Goal: Register for event/course

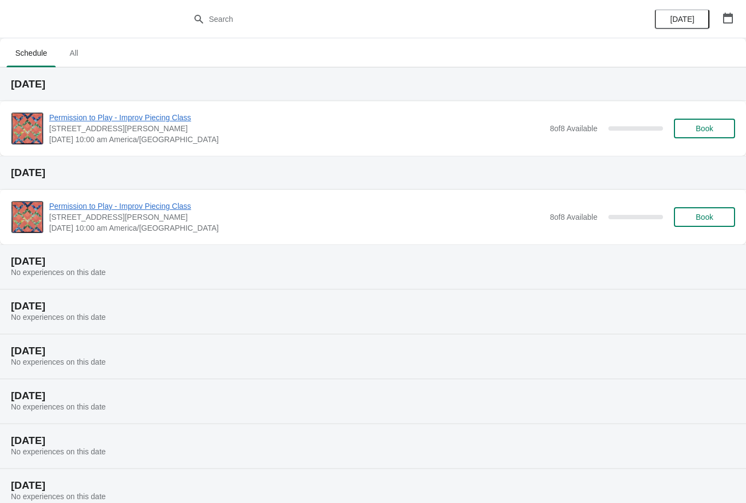
click at [87, 57] on span "All" at bounding box center [73, 53] width 27 height 20
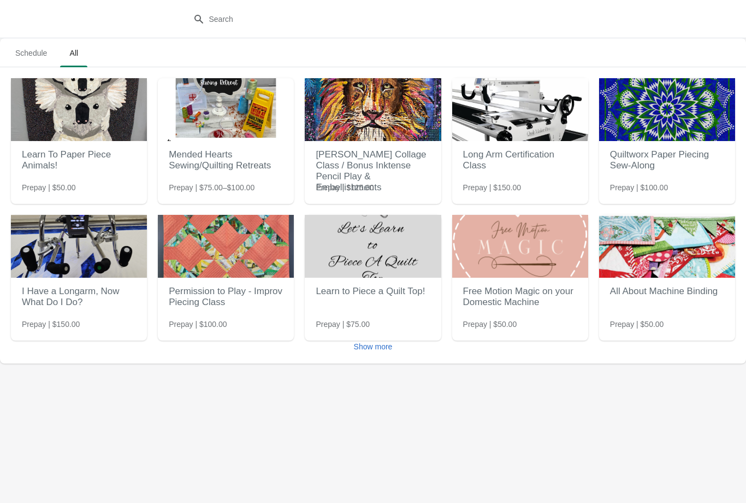
click at [382, 345] on span "Show more" at bounding box center [373, 346] width 39 height 9
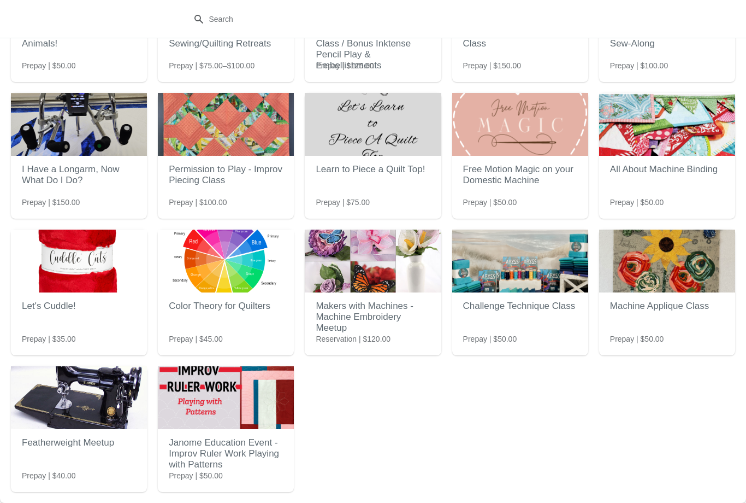
scroll to position [122, 0]
click at [222, 454] on h2 "Janome Education Event - Improv Ruler Work Playing with Patterns" at bounding box center [226, 454] width 114 height 44
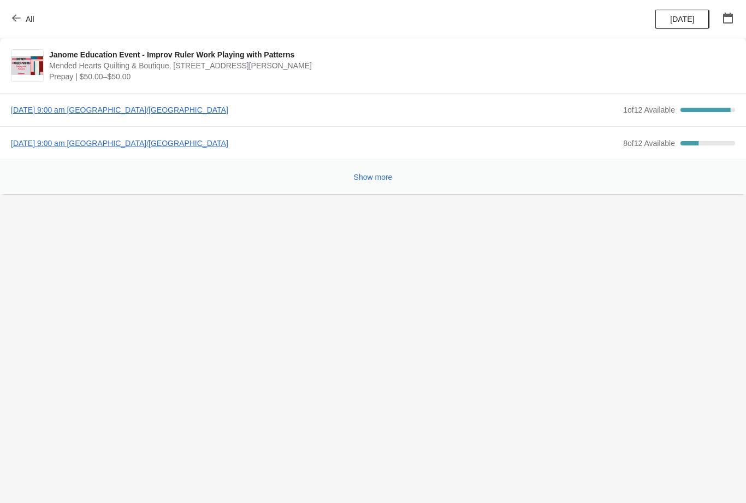
click at [165, 145] on span "[DATE] 9:00 am [GEOGRAPHIC_DATA]/[GEOGRAPHIC_DATA]" at bounding box center [314, 143] width 607 height 11
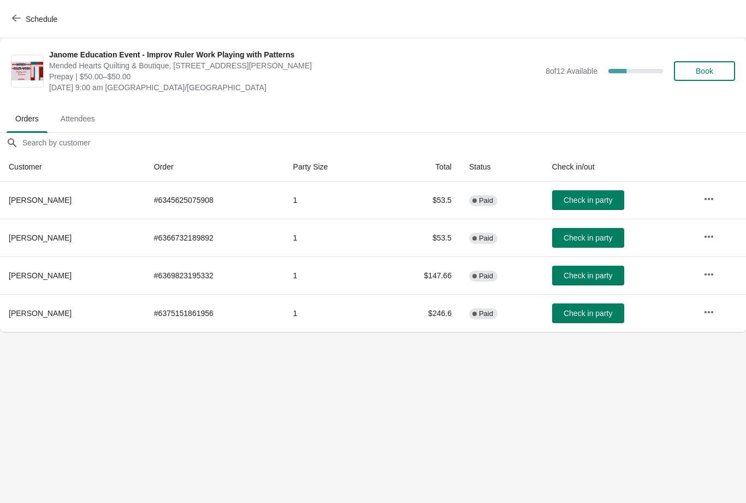
click at [709, 72] on span "Book" at bounding box center [704, 71] width 17 height 9
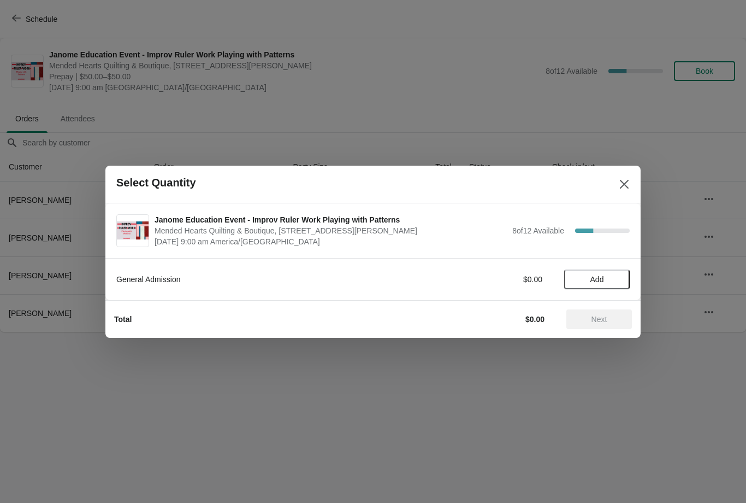
click at [604, 278] on span "Add" at bounding box center [598, 279] width 14 height 9
click at [607, 321] on span "Next" at bounding box center [600, 319] width 16 height 9
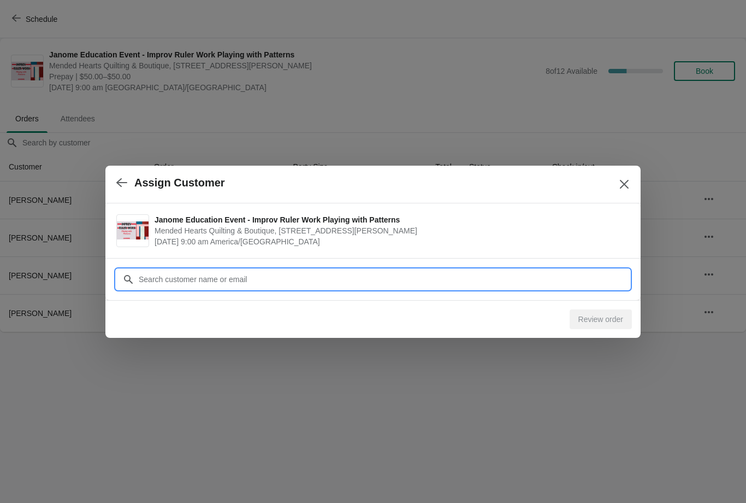
click at [268, 280] on input "Customer" at bounding box center [384, 279] width 492 height 20
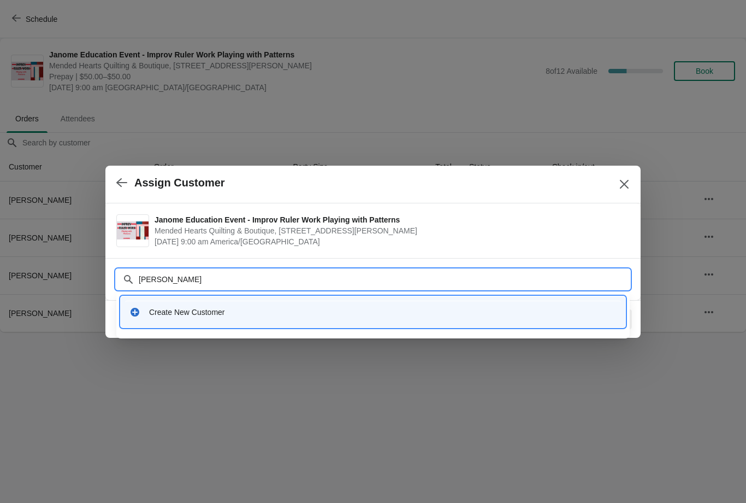
type input "[PERSON_NAME]"
click at [225, 314] on div "Create New Customer" at bounding box center [383, 312] width 468 height 11
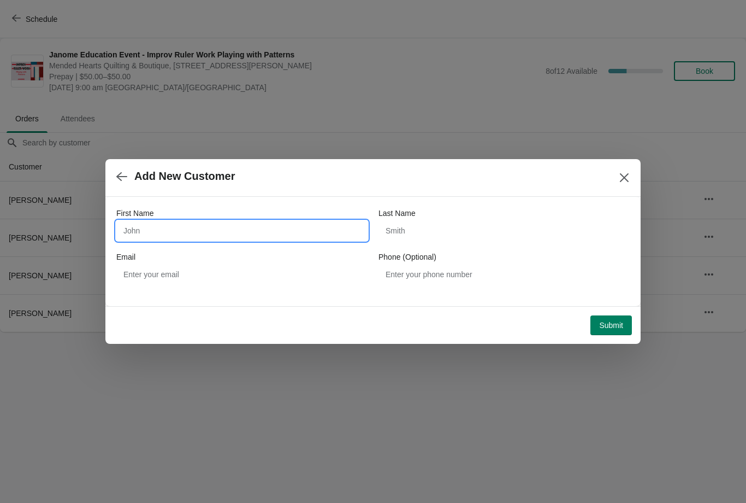
click at [283, 240] on input "First Name" at bounding box center [241, 231] width 251 height 20
type input "[PERSON_NAME]"
click at [490, 236] on input "Last Name" at bounding box center [504, 231] width 251 height 20
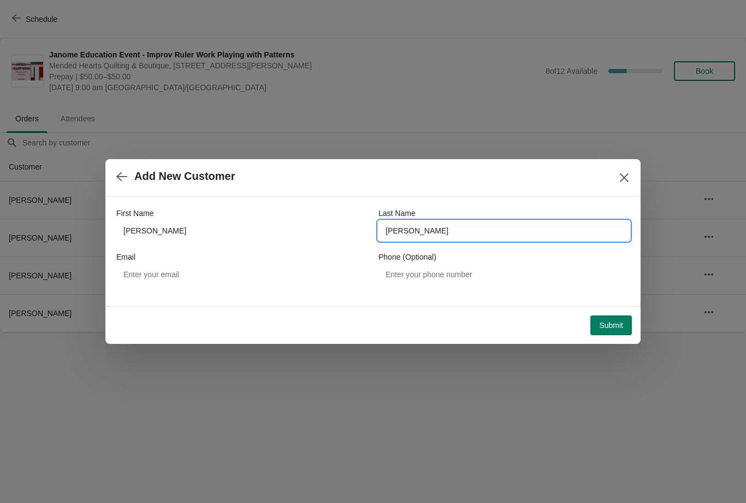
type input "[PERSON_NAME]"
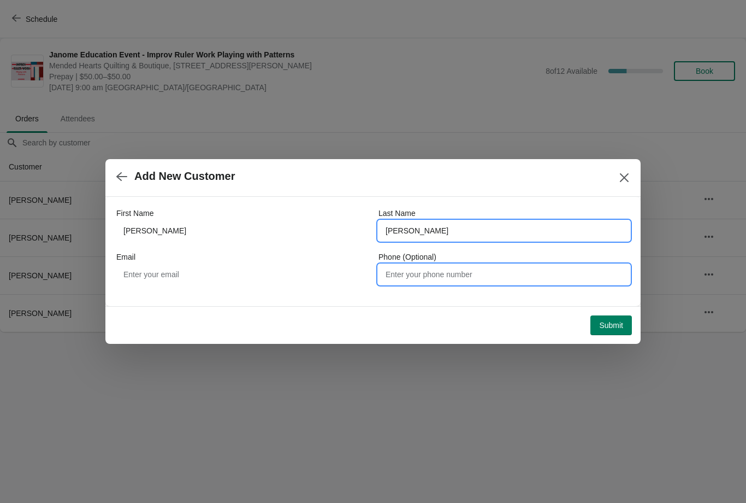
click at [456, 272] on input "Phone (Optional)" at bounding box center [504, 274] width 251 height 20
type input "7123582211"
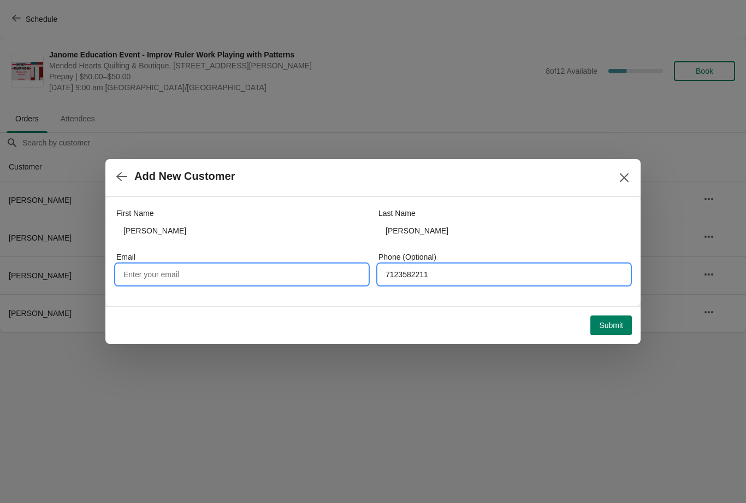
click at [277, 281] on input "Email" at bounding box center [241, 274] width 251 height 20
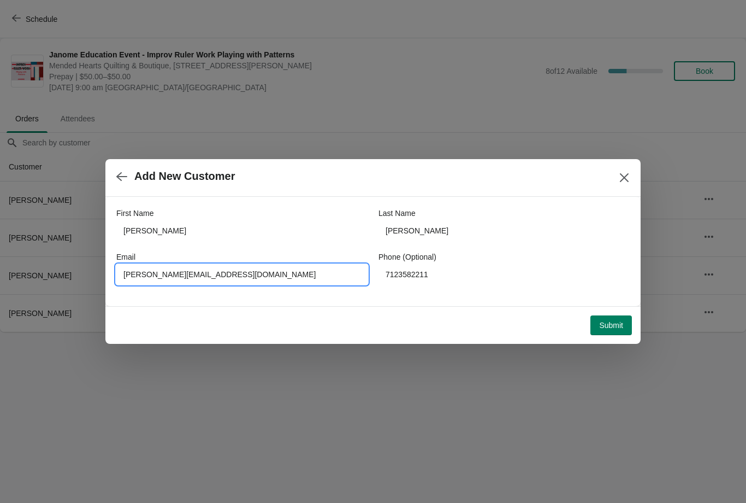
type input "[PERSON_NAME][EMAIL_ADDRESS][DOMAIN_NAME]"
click at [614, 321] on span "Submit" at bounding box center [611, 325] width 24 height 9
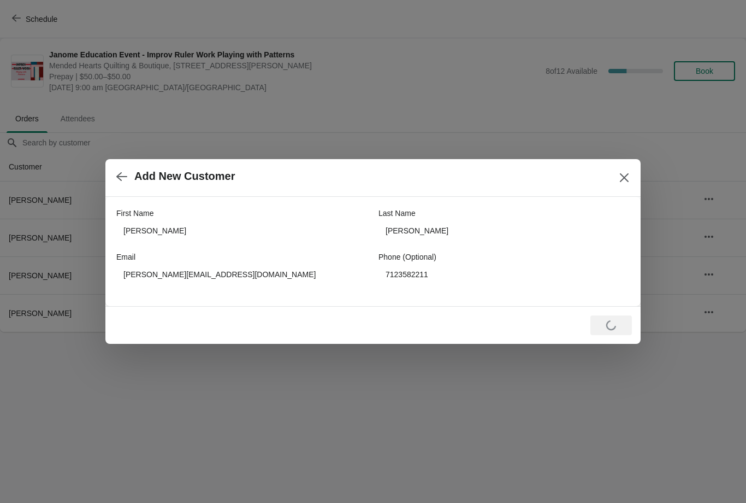
click at [608, 330] on div "Loading Submit" at bounding box center [612, 325] width 42 height 20
click at [631, 179] on button "Close" at bounding box center [625, 178] width 20 height 20
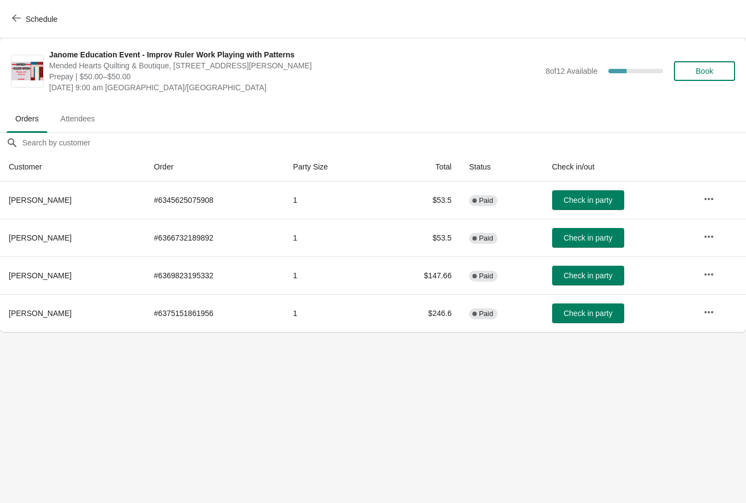
click at [707, 63] on button "Book" at bounding box center [704, 71] width 61 height 20
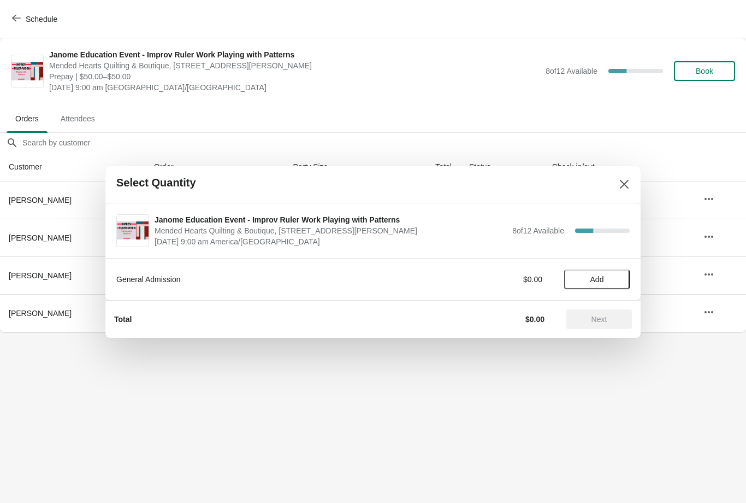
click at [607, 277] on span "Add" at bounding box center [597, 279] width 46 height 9
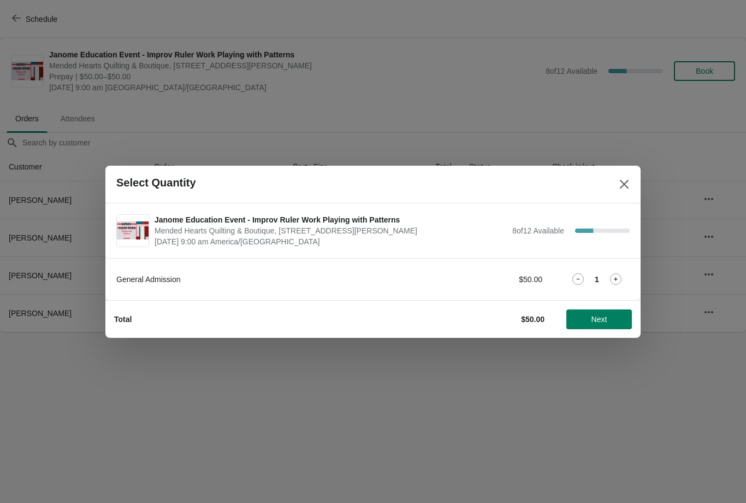
click at [597, 325] on button "Next" at bounding box center [600, 319] width 66 height 20
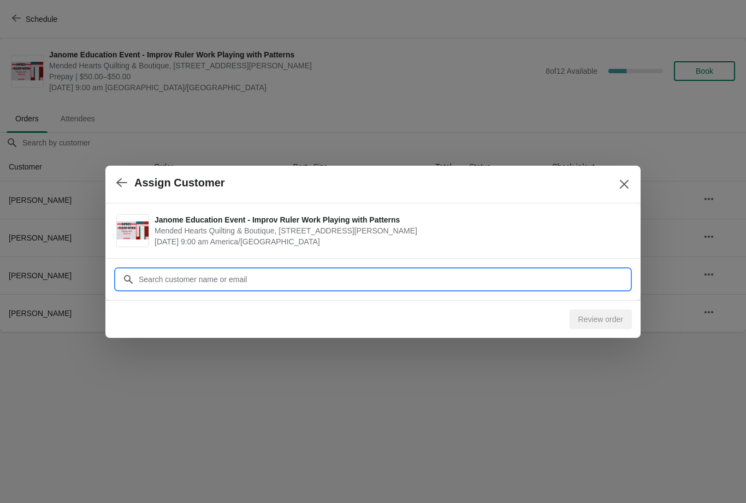
click at [301, 279] on input "Customer" at bounding box center [384, 279] width 492 height 20
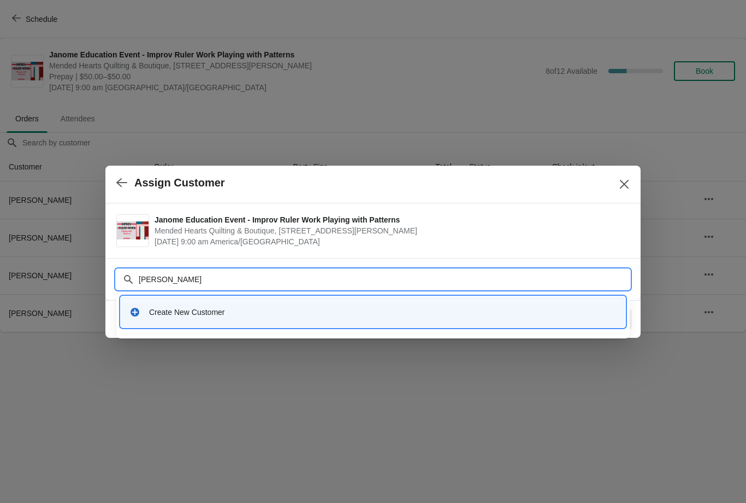
type input "[PERSON_NAME]"
click at [210, 307] on div "Create New Customer" at bounding box center [383, 312] width 468 height 11
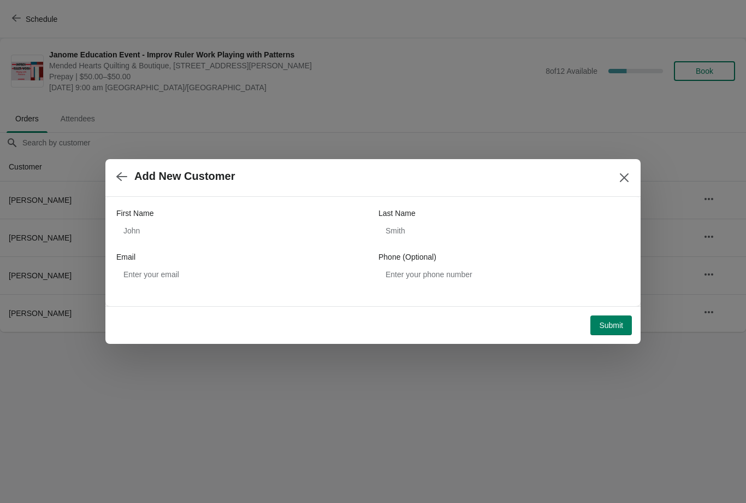
click at [294, 246] on div "First Name Last Name Email Phone (Optional)" at bounding box center [373, 246] width 514 height 77
click at [309, 234] on input "First Name" at bounding box center [241, 231] width 251 height 20
type input "[PERSON_NAME]"
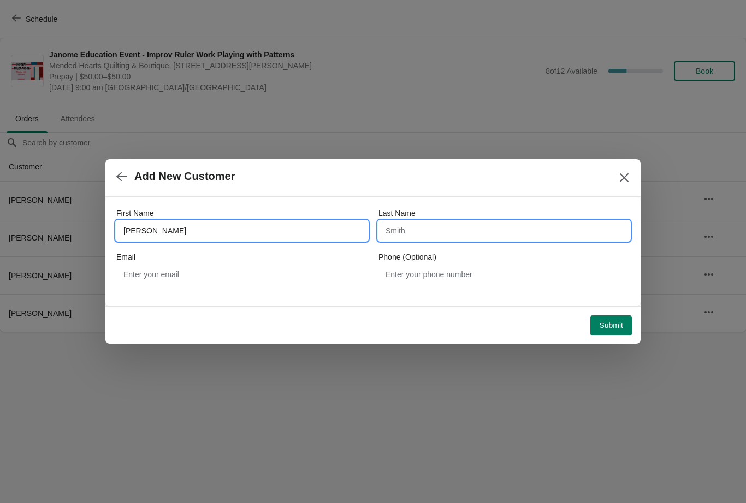
click at [505, 228] on input "Last Name" at bounding box center [504, 231] width 251 height 20
type input "[PERSON_NAME]"
click at [606, 325] on span "Submit" at bounding box center [611, 325] width 24 height 9
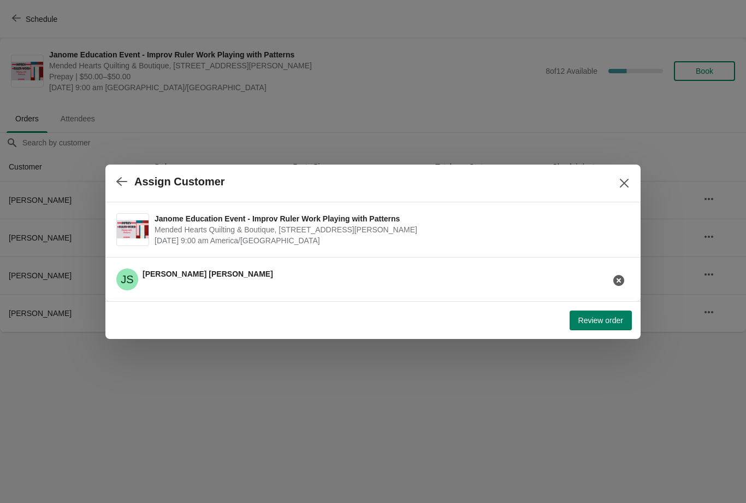
click at [604, 325] on span "Review order" at bounding box center [601, 320] width 45 height 9
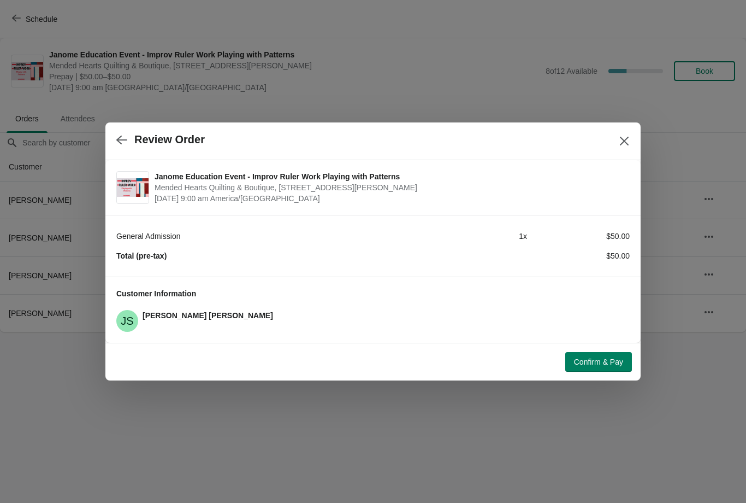
click at [592, 369] on button "Confirm & Pay" at bounding box center [599, 362] width 67 height 20
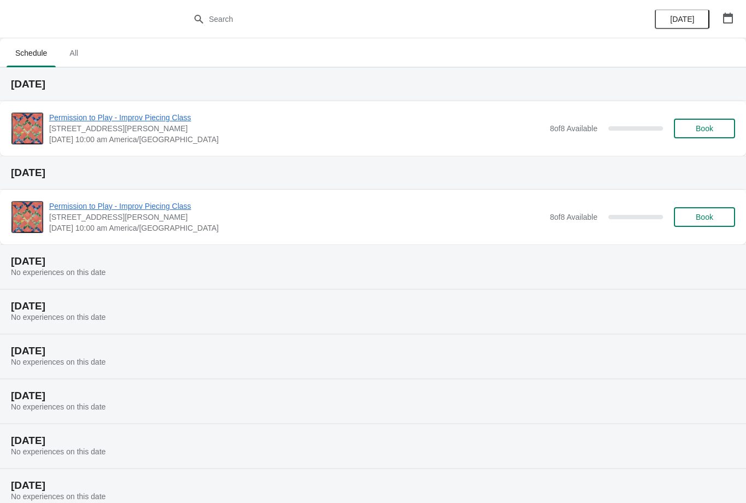
click at [90, 52] on button "All" at bounding box center [74, 53] width 32 height 28
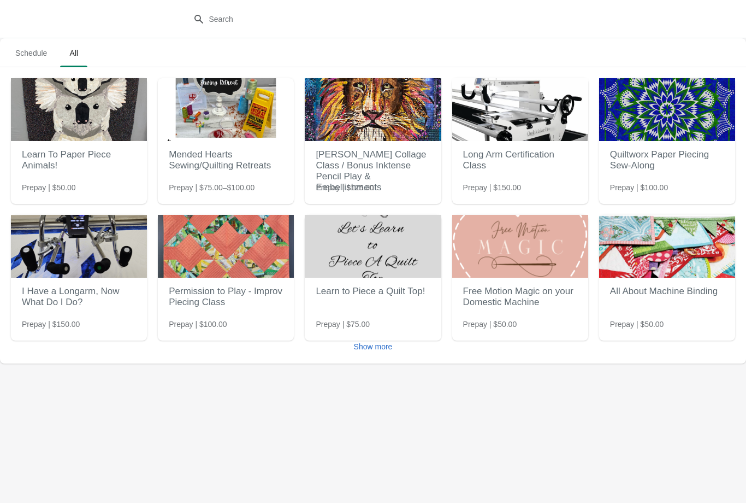
click at [374, 345] on span "Show more" at bounding box center [373, 346] width 39 height 9
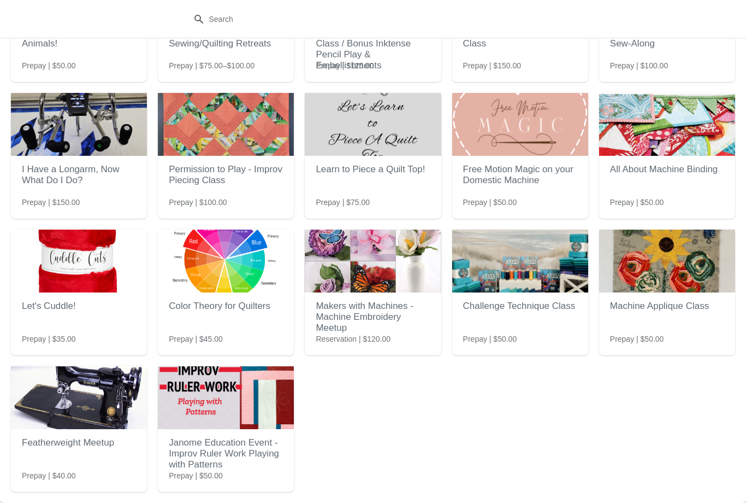
scroll to position [122, 0]
click at [231, 444] on h2 "Janome Education Event - Improv Ruler Work Playing with Patterns" at bounding box center [226, 454] width 114 height 44
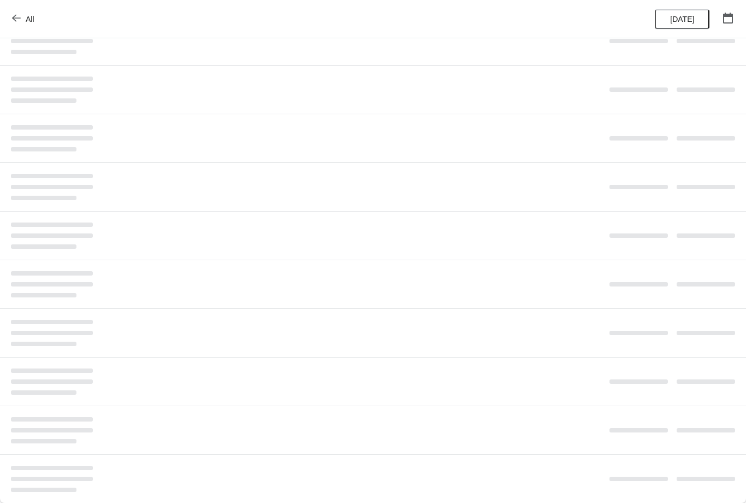
scroll to position [0, 0]
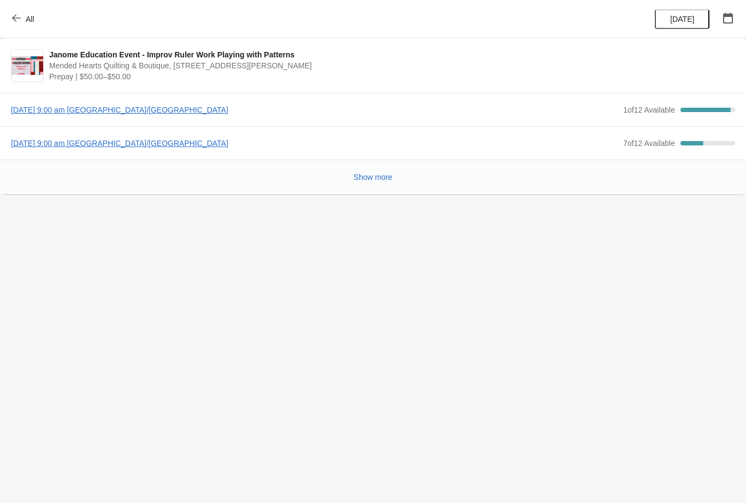
click at [203, 136] on div "Saturday, September 13, 2025 | 9:00 am America/Chicago 7 of 12 Available 41.666…" at bounding box center [373, 142] width 746 height 33
click at [189, 144] on span "[DATE] 9:00 am [GEOGRAPHIC_DATA]/[GEOGRAPHIC_DATA]" at bounding box center [314, 143] width 607 height 11
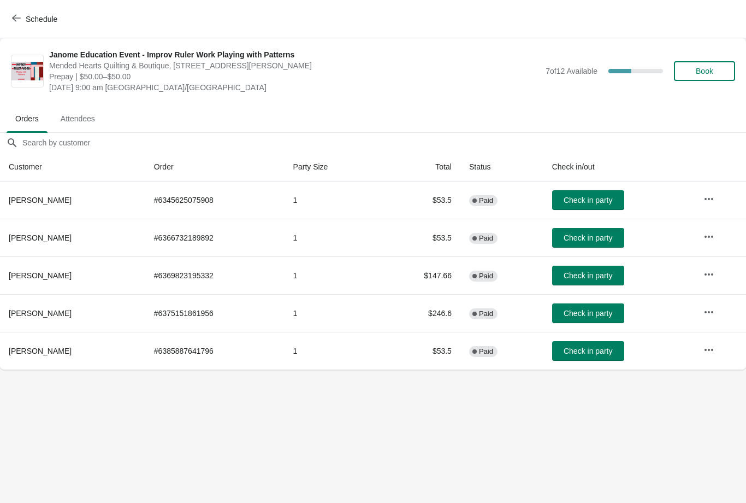
click at [44, 352] on span "Jane Schott" at bounding box center [40, 350] width 63 height 9
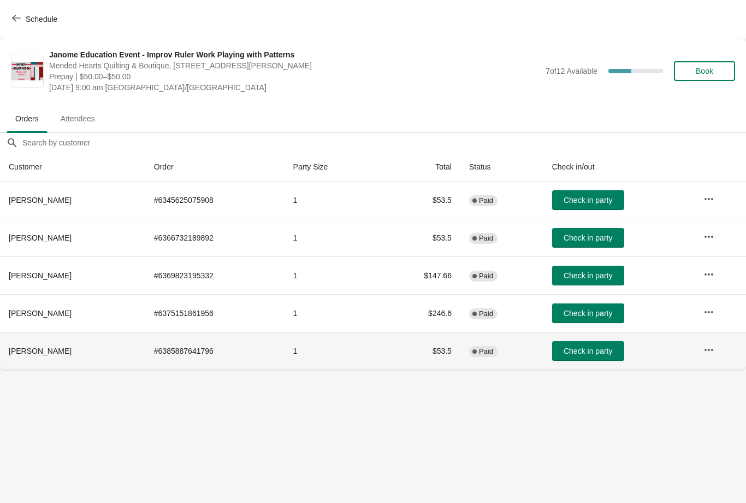
click at [718, 345] on button "button" at bounding box center [709, 350] width 20 height 20
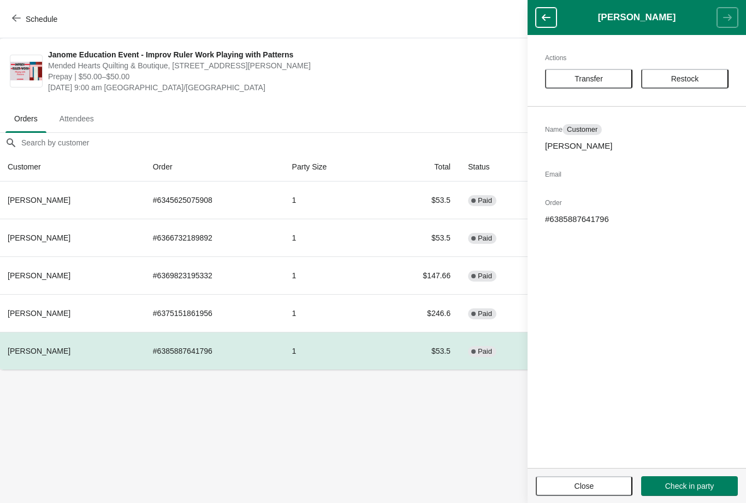
scroll to position [0, 1]
